Goal: Information Seeking & Learning: Stay updated

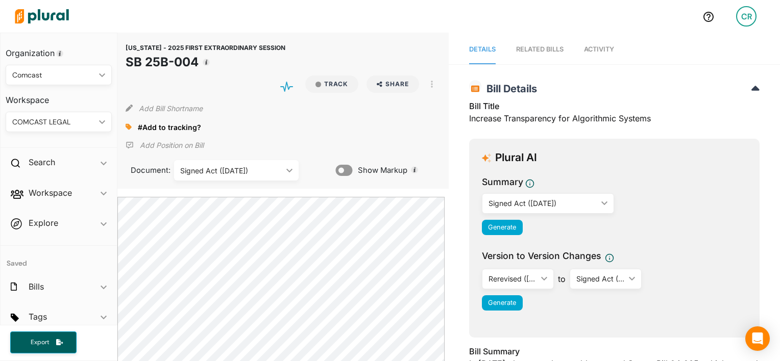
drag, startPoint x: 672, startPoint y: 113, endPoint x: 615, endPoint y: 135, distance: 60.9
click at [672, 113] on div "Bill Title Increase Transparency for Algorithmic Systems" at bounding box center [614, 115] width 290 height 31
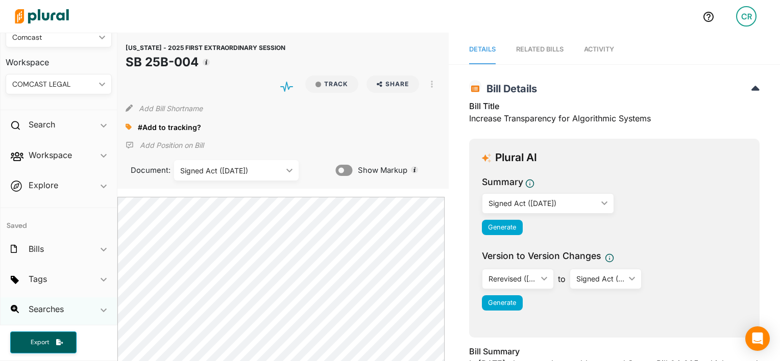
click at [101, 311] on polygon at bounding box center [104, 311] width 6 height 4
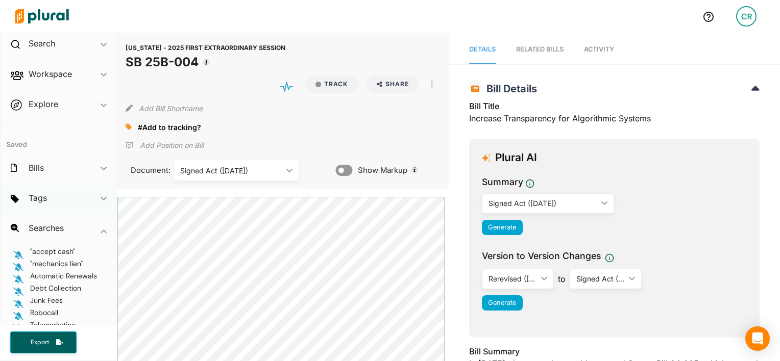
scroll to position [134, 0]
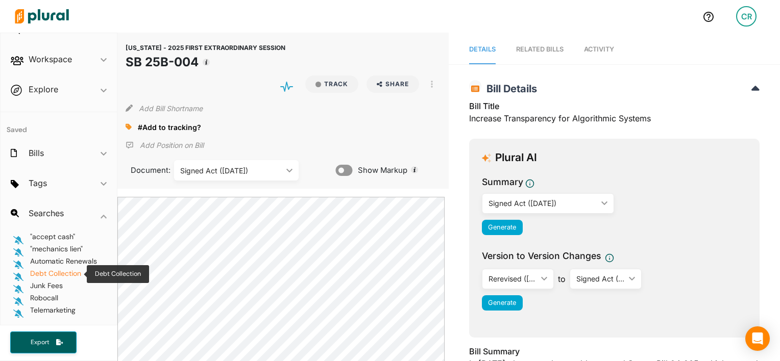
click at [63, 280] on span "Debt Collection" at bounding box center [55, 275] width 51 height 12
click at [60, 284] on span "Junk Fees" at bounding box center [46, 285] width 33 height 9
